Goal: Task Accomplishment & Management: Manage account settings

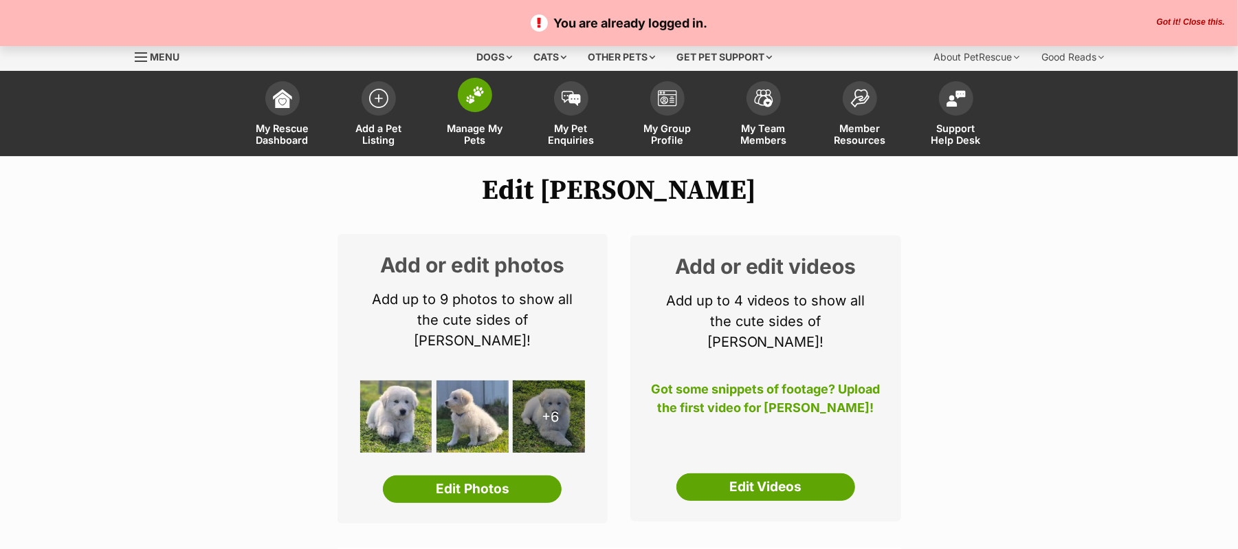
click at [477, 104] on img at bounding box center [474, 95] width 19 height 18
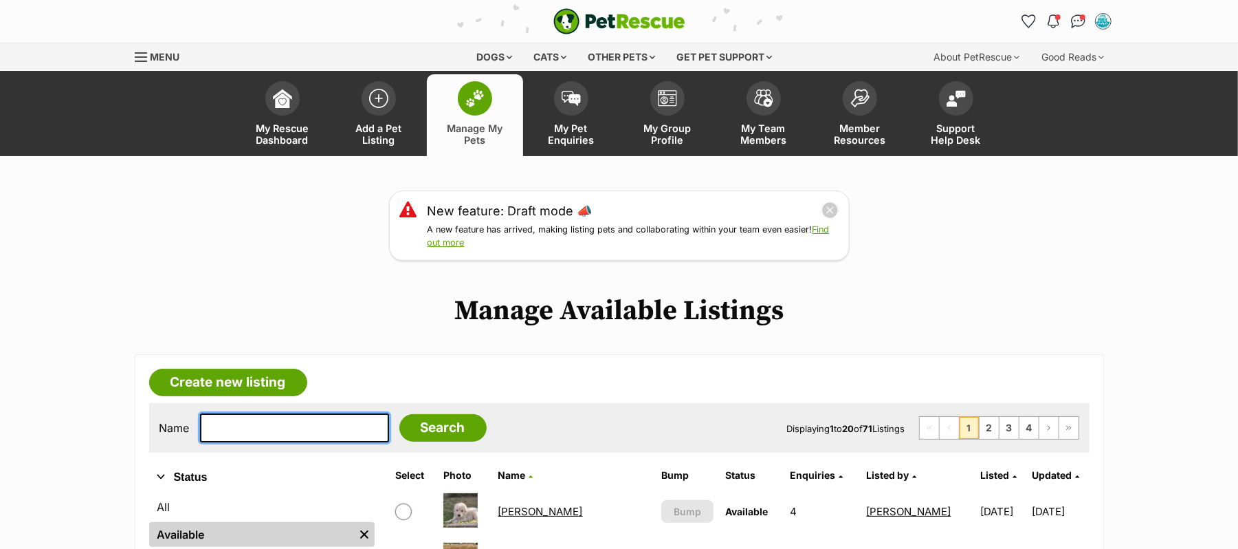
click at [293, 442] on input "text" at bounding box center [294, 427] width 189 height 29
type input "[PERSON_NAME]"
click at [399, 414] on input "Search" at bounding box center [442, 428] width 87 height 28
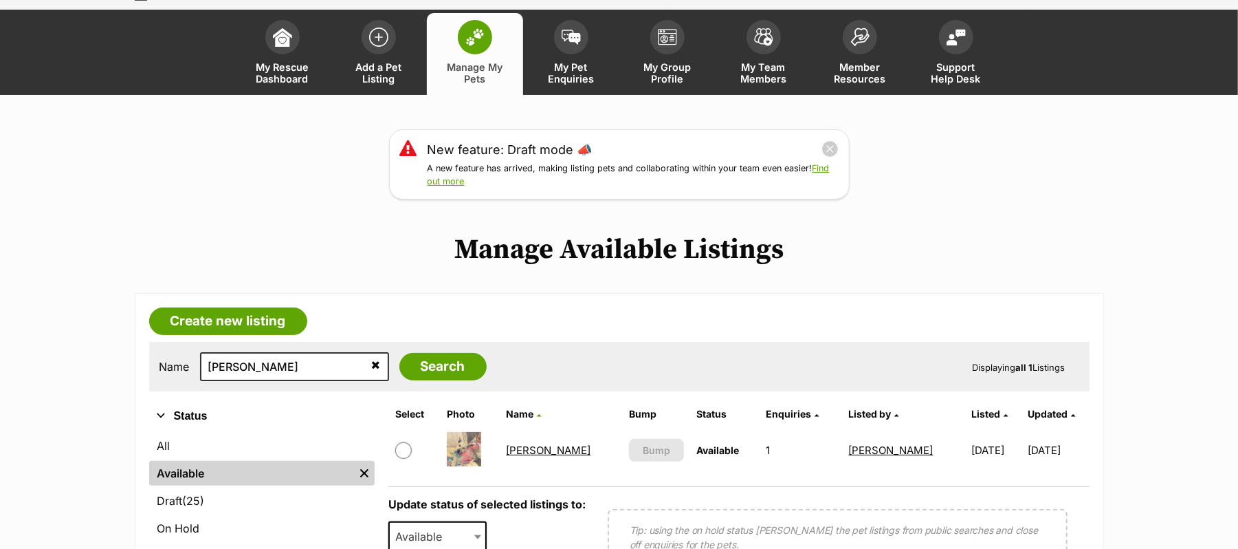
scroll to position [183, 0]
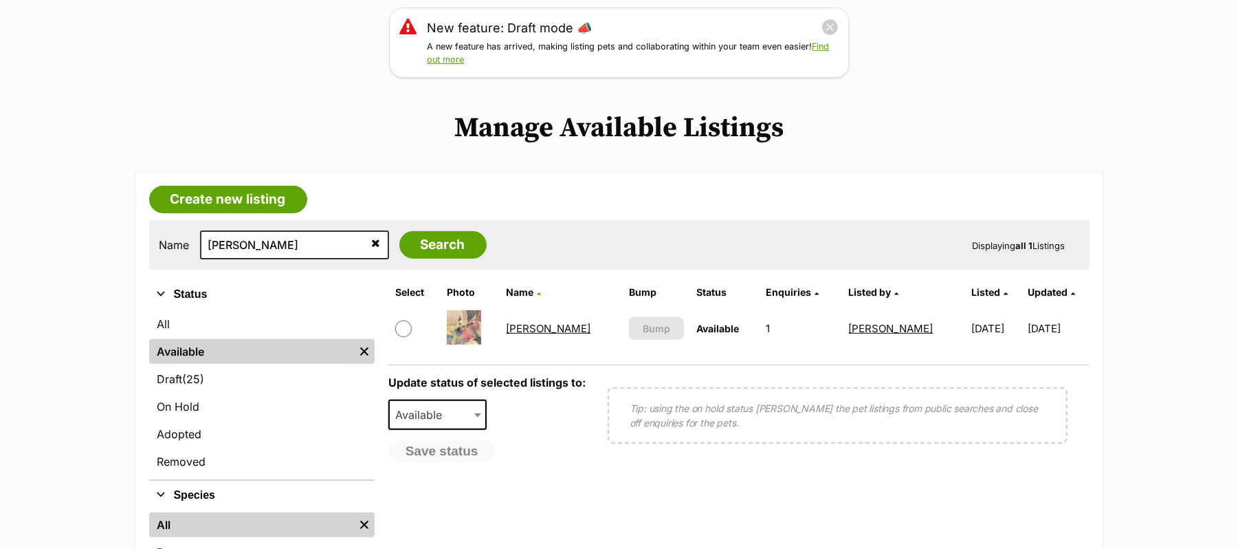
click at [531, 335] on link "Stanley" at bounding box center [548, 328] width 85 height 13
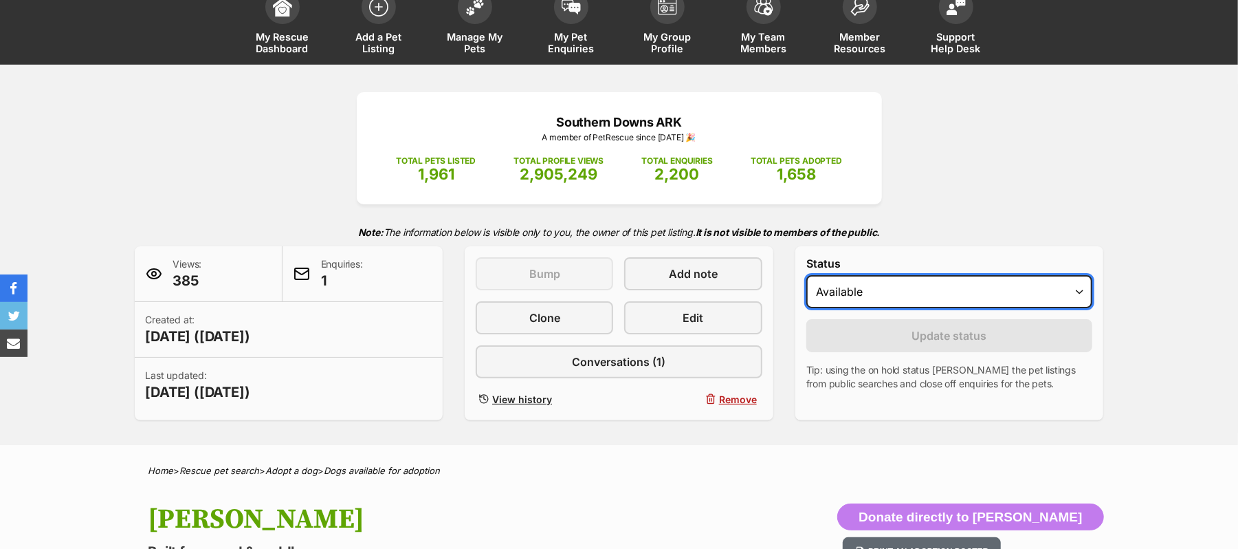
click at [1073, 308] on select "Draft - not available as listing has enquires Available On hold Adopted" at bounding box center [950, 291] width 287 height 33
select select "on_hold"
click at [813, 308] on select "Draft - not available as listing has enquires Available On hold Adopted" at bounding box center [950, 291] width 287 height 33
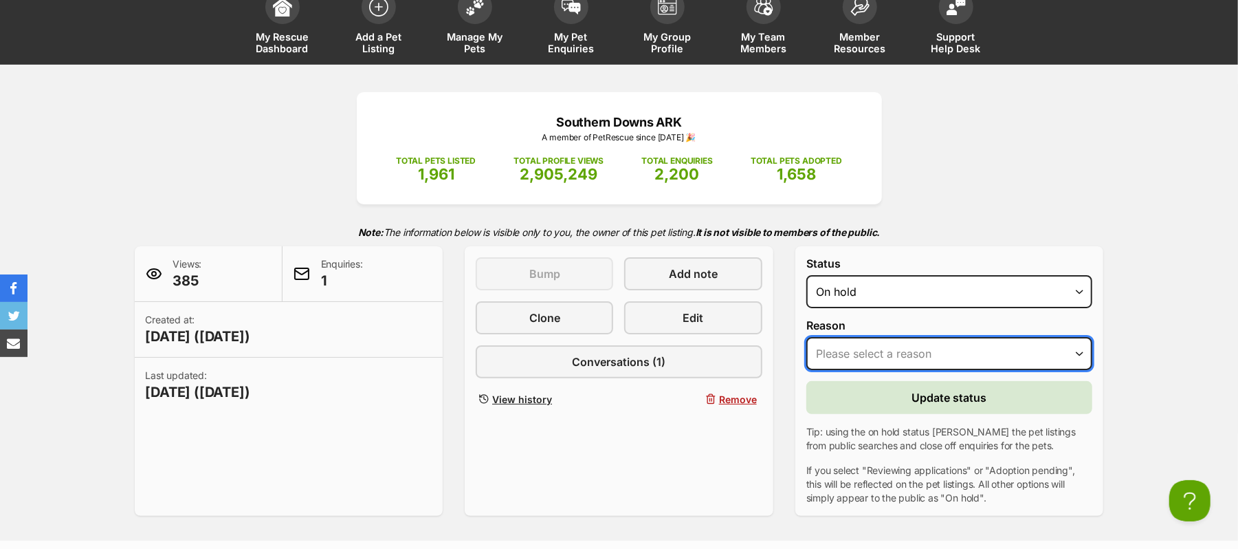
click at [1076, 370] on select "Please select a reason Medical reasons Reviewing applications Adoption pending …" at bounding box center [950, 353] width 287 height 33
select select "adoption_pending"
click at [813, 370] on select "Please select a reason Medical reasons Reviewing applications Adoption pending …" at bounding box center [950, 353] width 287 height 33
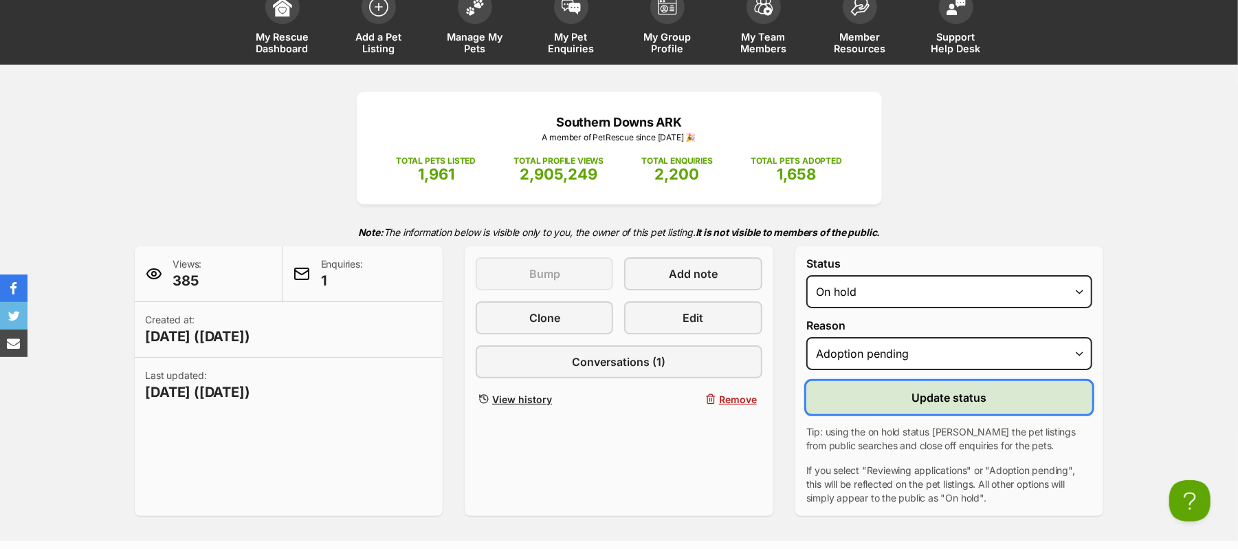
click at [945, 406] on span "Update status" at bounding box center [949, 397] width 75 height 17
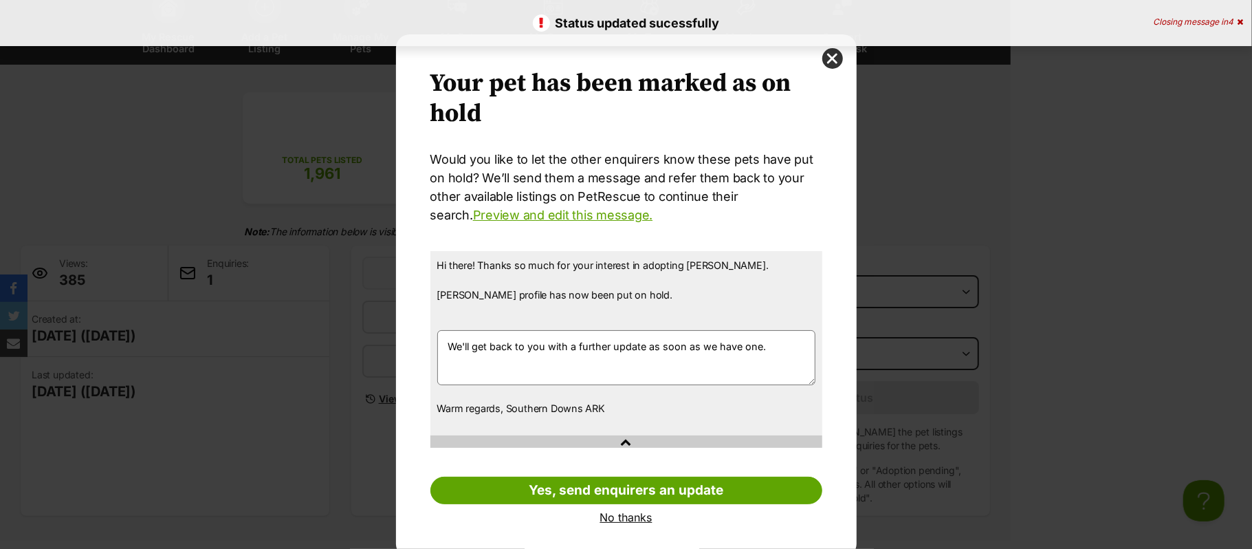
click at [617, 518] on link "No thanks" at bounding box center [626, 517] width 392 height 12
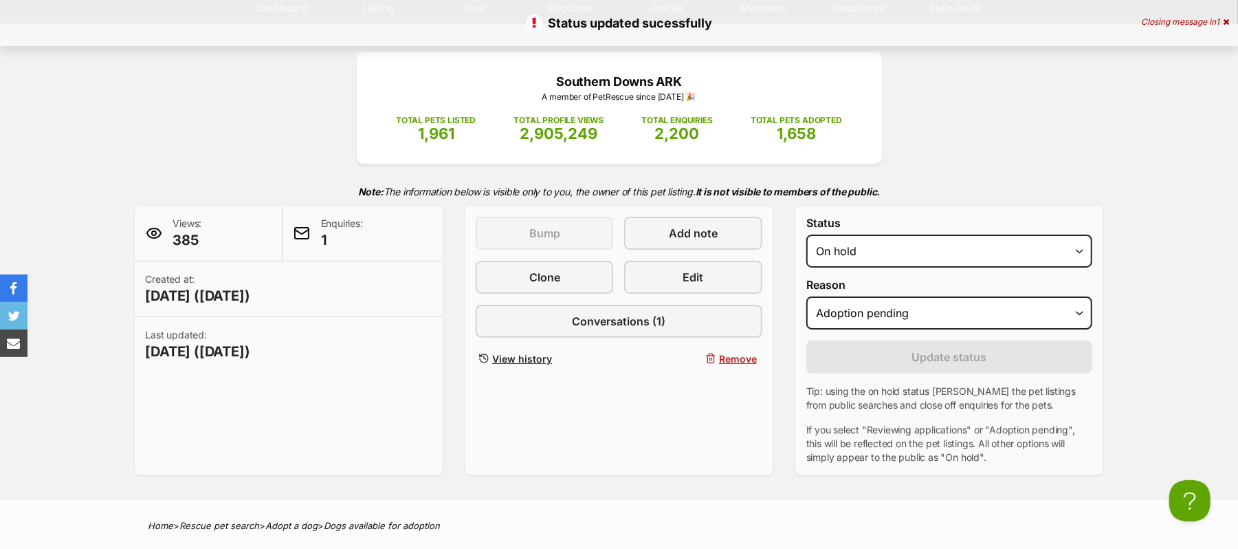
scroll to position [91, 0]
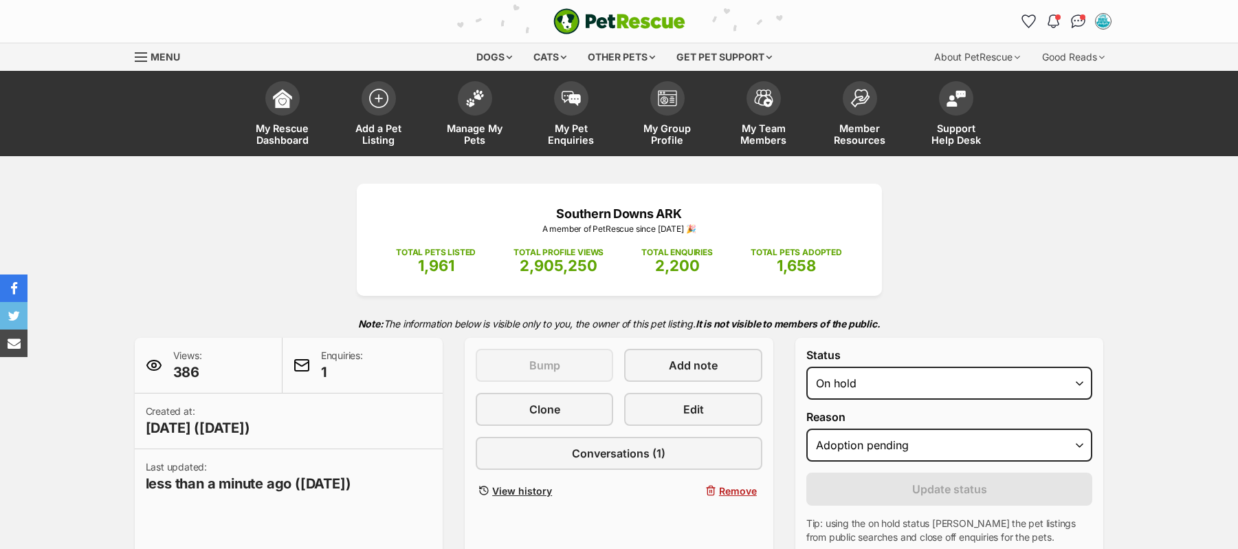
select select "adoption_pending"
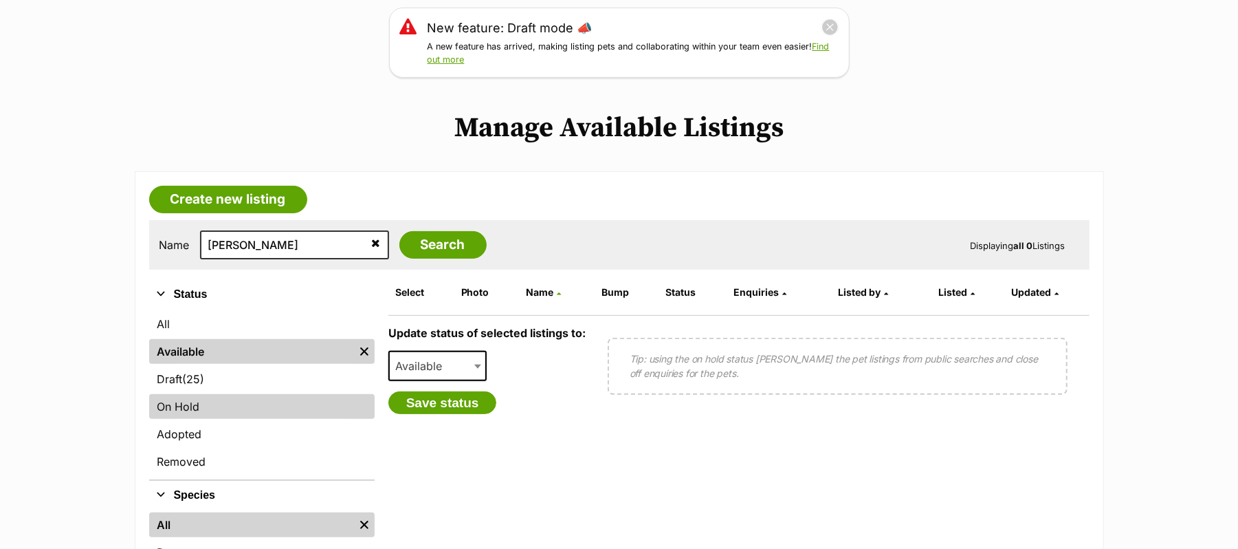
click at [206, 419] on link "On Hold" at bounding box center [262, 406] width 226 height 25
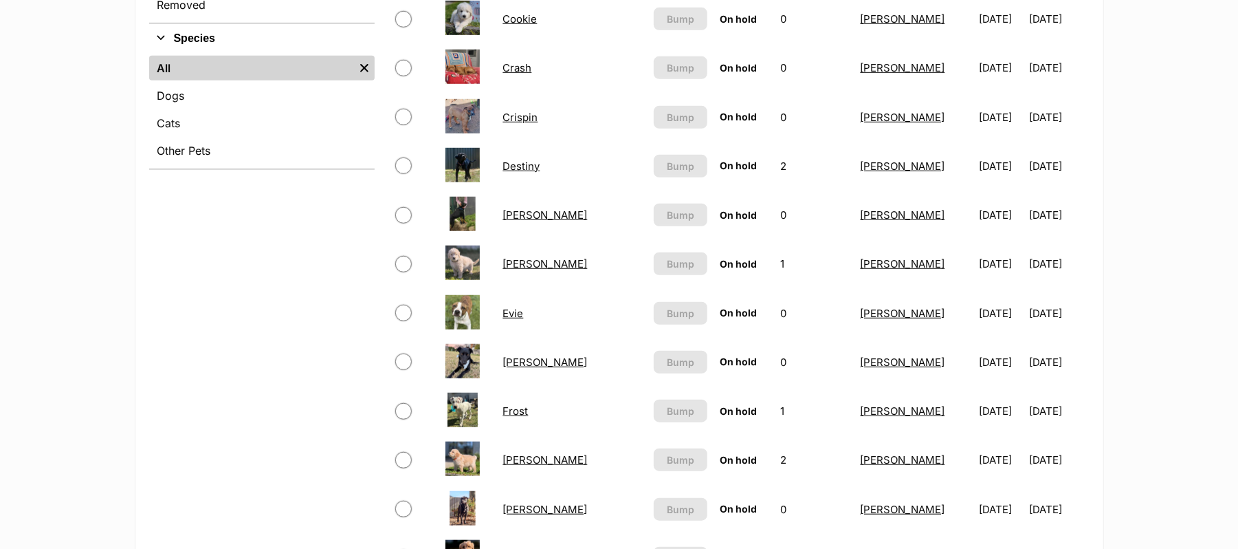
scroll to position [1008, 0]
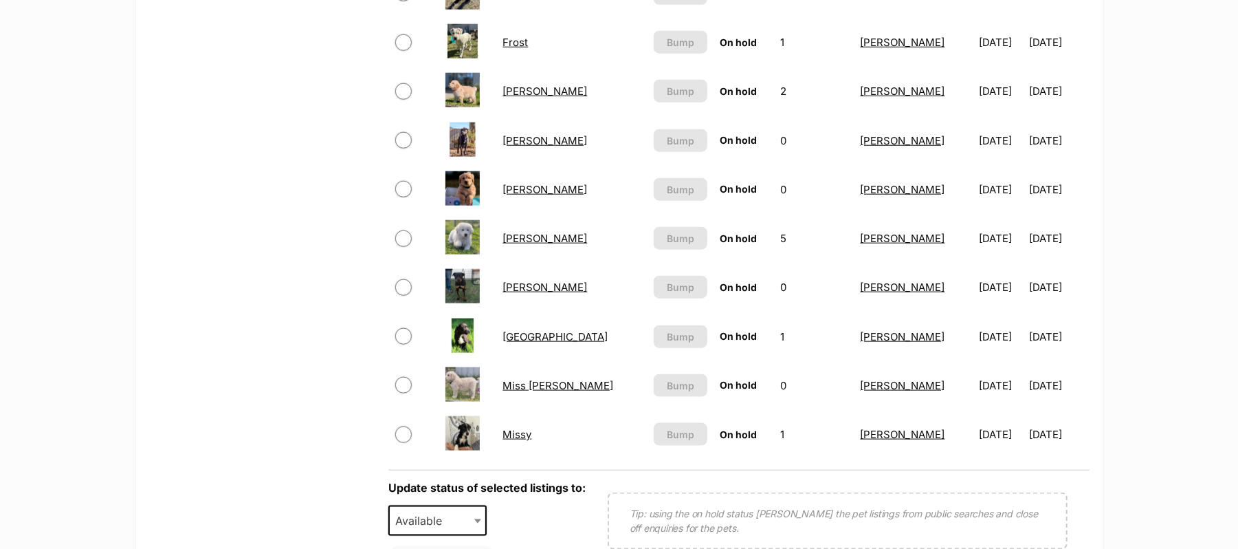
click at [512, 294] on link "[PERSON_NAME]" at bounding box center [545, 287] width 85 height 13
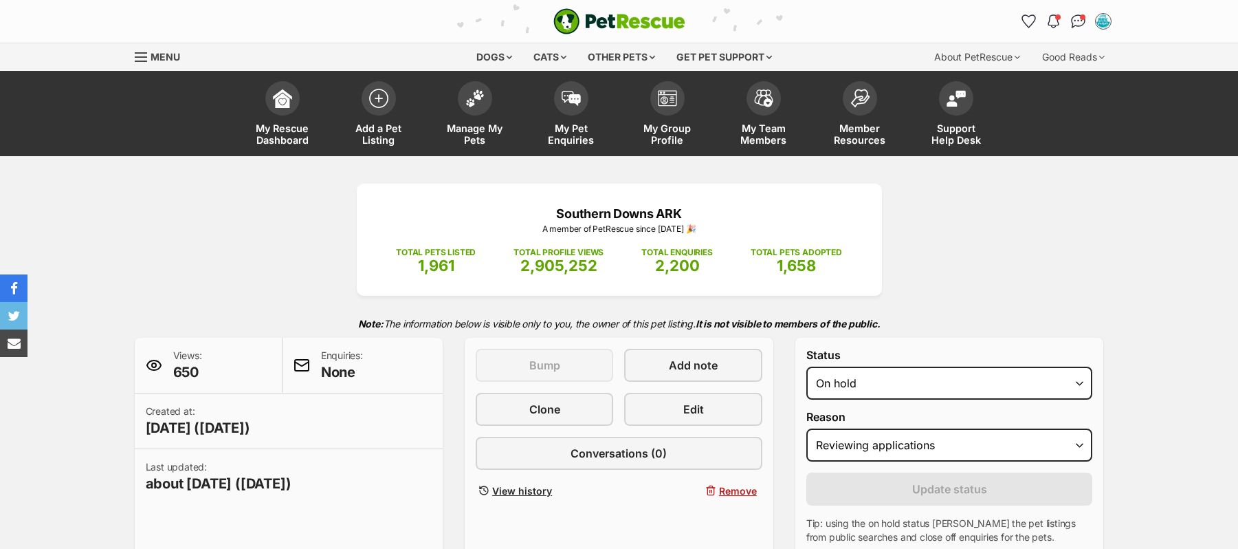
select select "reviewing_applications"
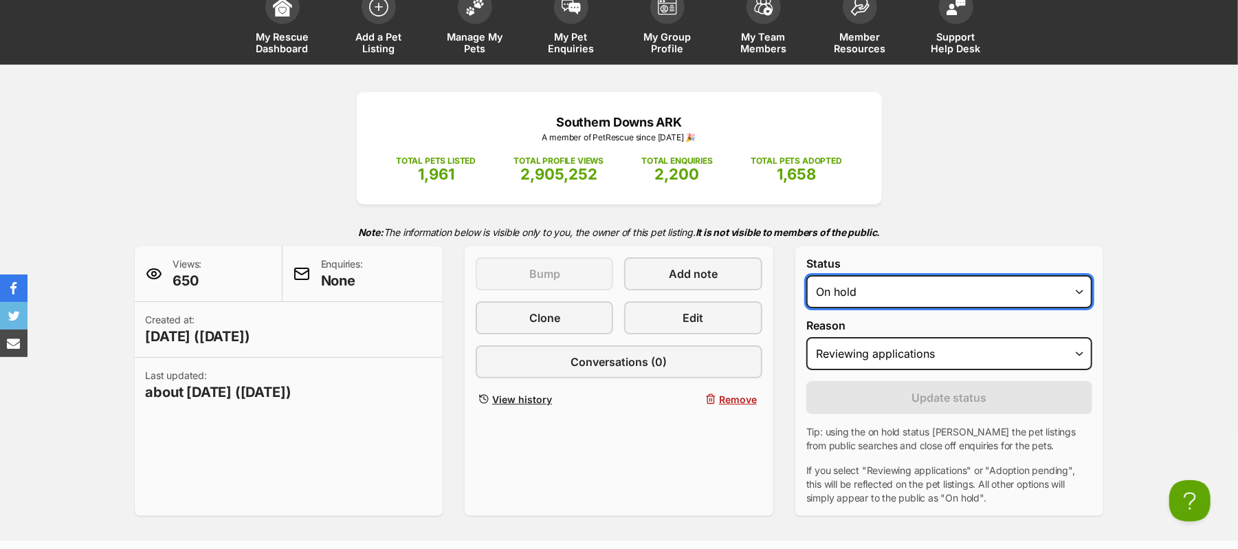
click at [1078, 308] on select "Draft Available On hold Adopted" at bounding box center [950, 291] width 287 height 33
select select "active"
click at [813, 308] on select "Draft Available On hold Adopted" at bounding box center [950, 291] width 287 height 33
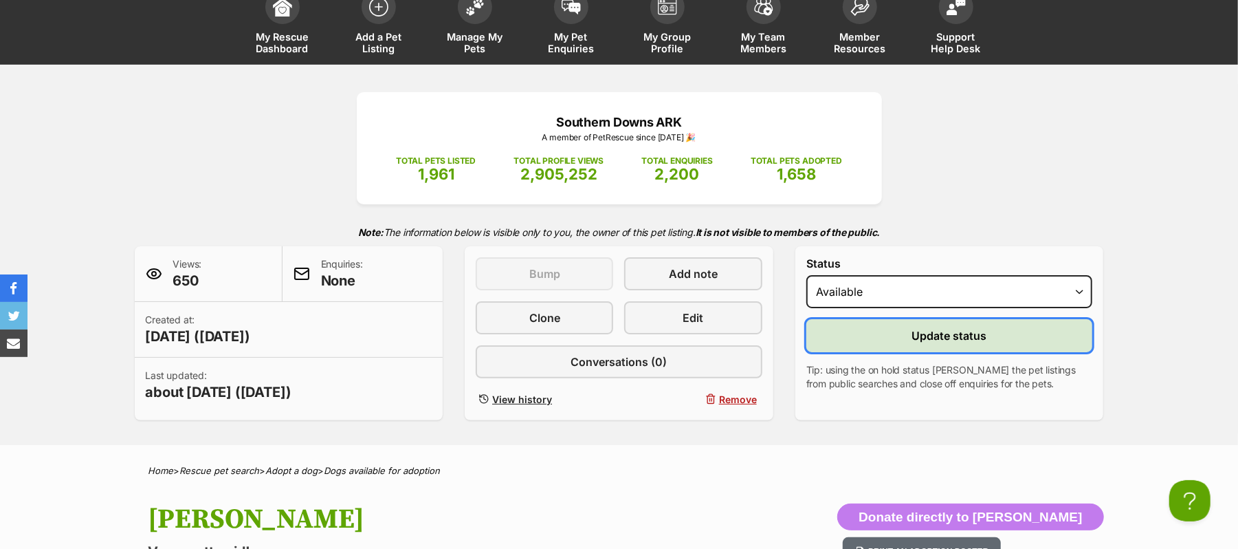
click at [957, 344] on span "Update status" at bounding box center [949, 335] width 75 height 17
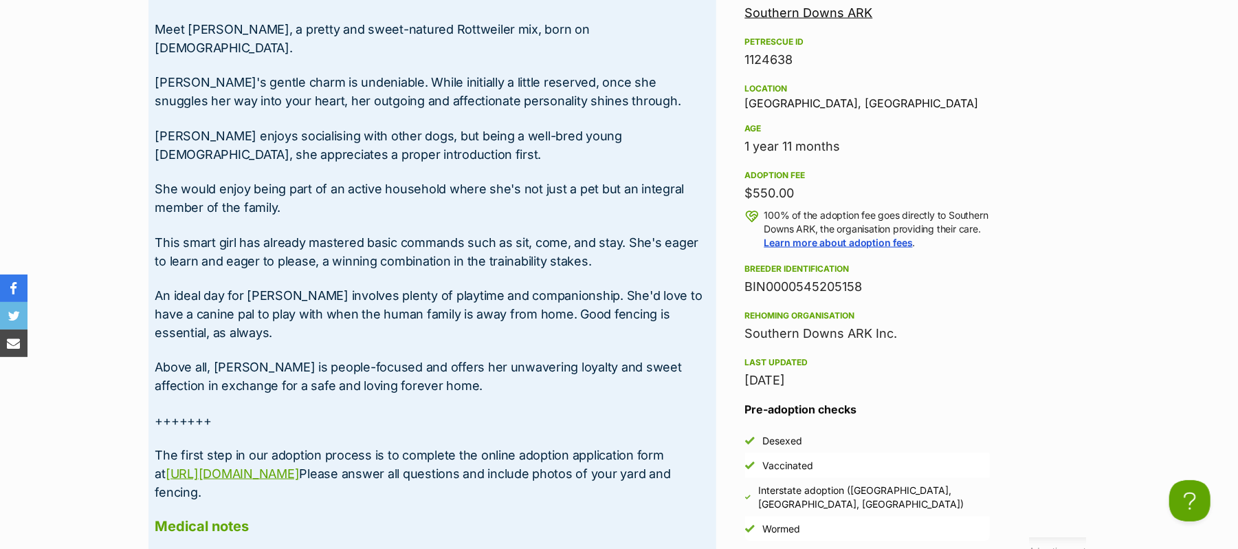
scroll to position [1283, 0]
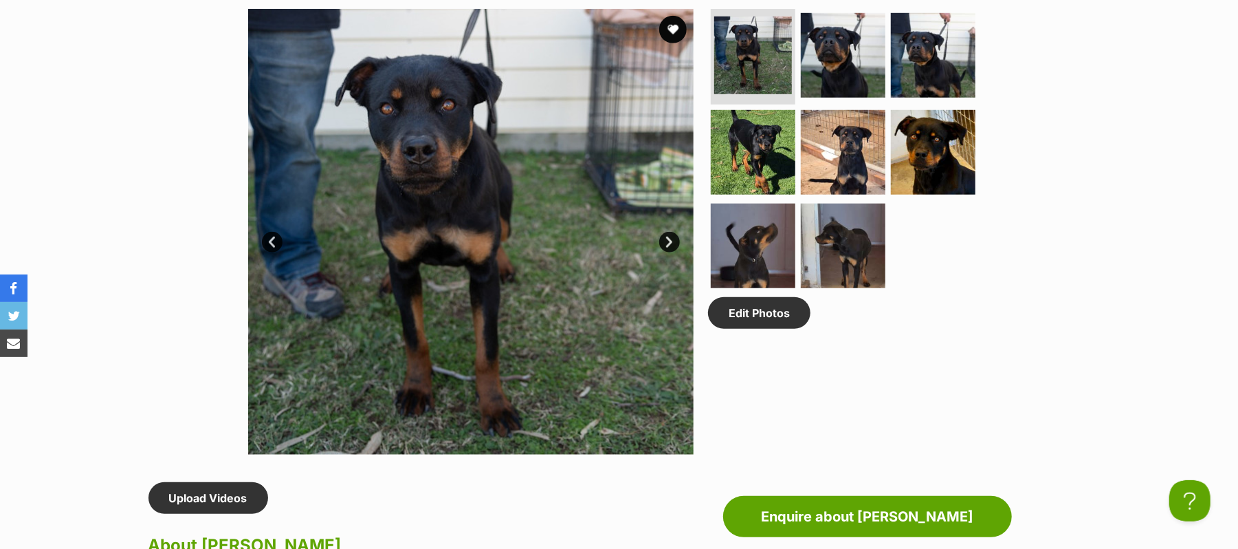
scroll to position [746, 0]
